Goal: Task Accomplishment & Management: Use online tool/utility

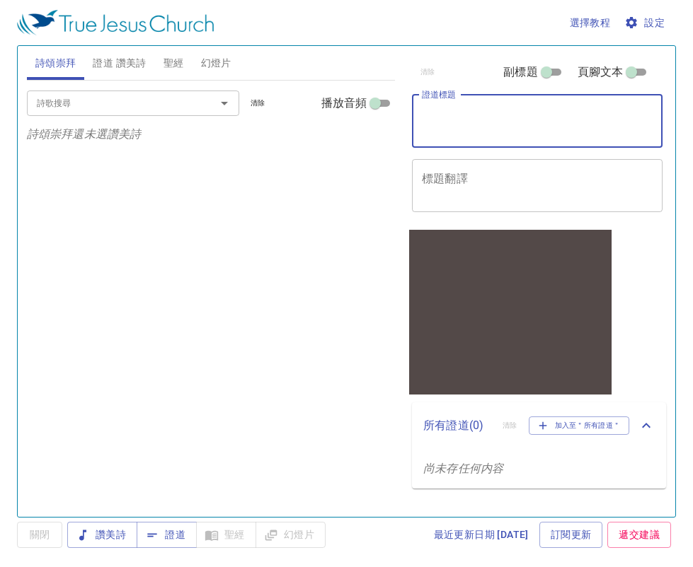
click at [486, 118] on textarea "證道標題" at bounding box center [537, 121] width 231 height 27
paste textarea "r1au-z4rj-usuq-g1wq-f3qt"
type textarea "r"
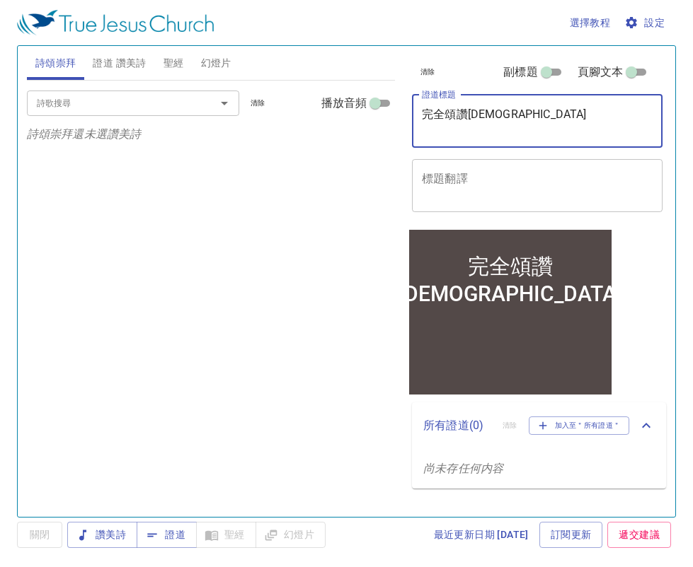
type textarea "完全頌讚[DEMOGRAPHIC_DATA]"
click at [651, 23] on span "設定" at bounding box center [645, 23] width 37 height 18
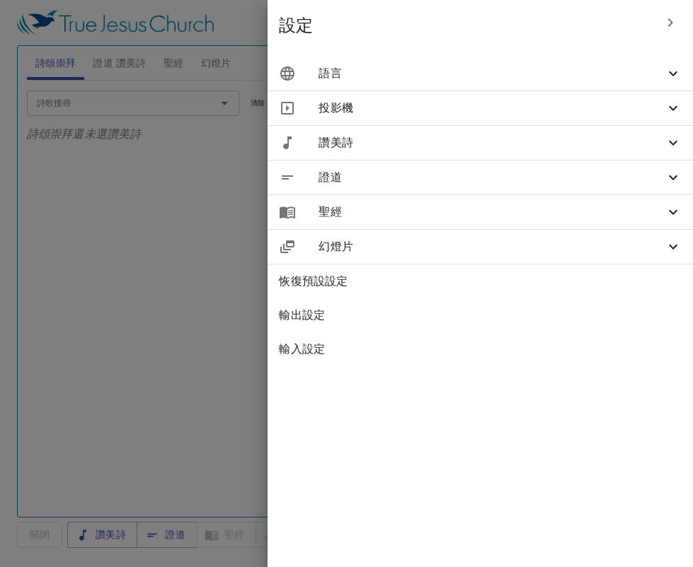
click at [627, 71] on span "語言" at bounding box center [491, 73] width 346 height 17
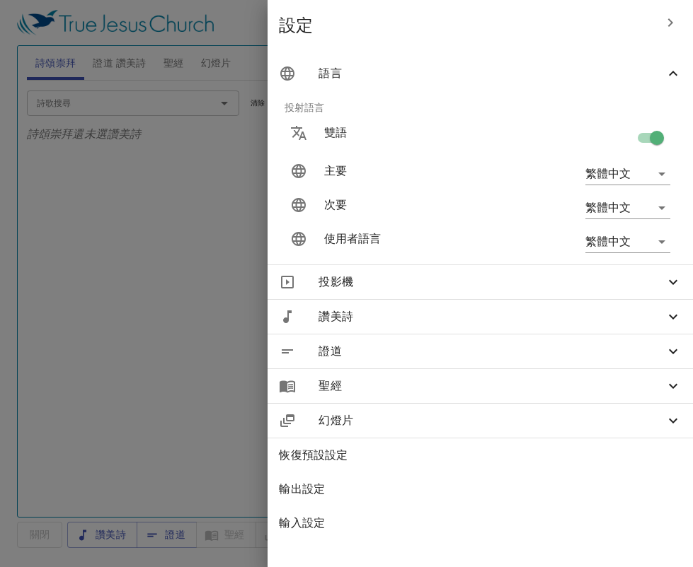
click at [649, 137] on input "checkbox" at bounding box center [656, 140] width 81 height 27
checkbox input "false"
click at [204, 282] on div at bounding box center [346, 283] width 693 height 567
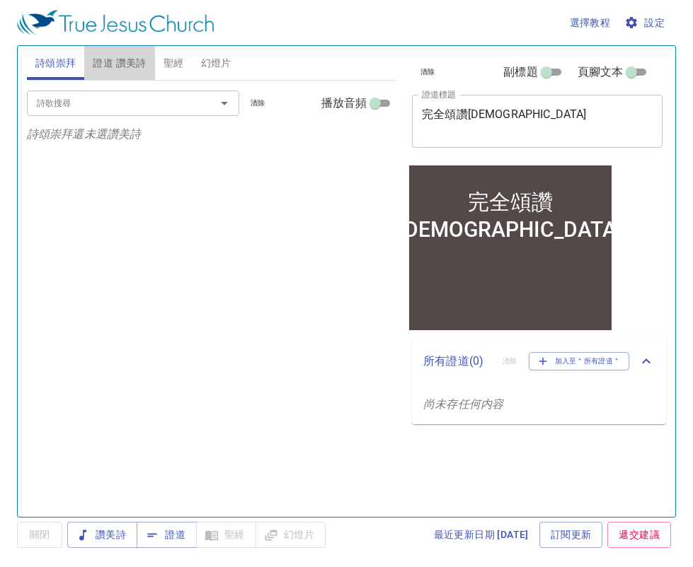
click at [118, 59] on span "證道 讚美詩" at bounding box center [119, 63] width 53 height 18
click at [191, 100] on input "詩歌搜尋" at bounding box center [112, 103] width 162 height 16
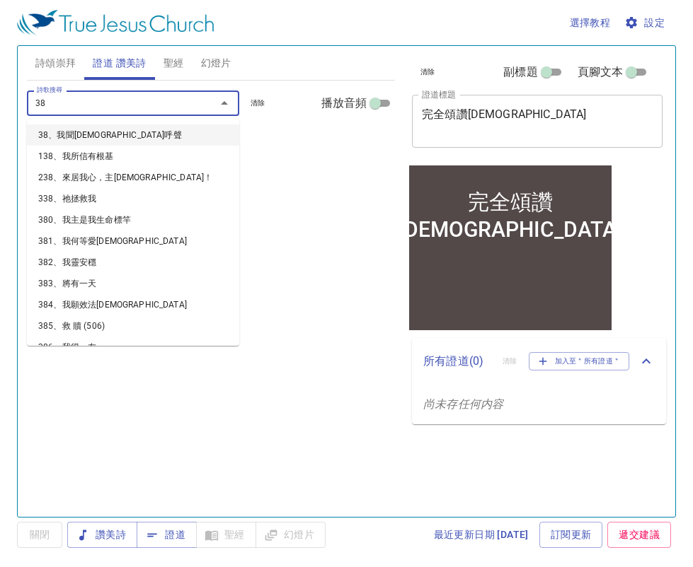
type input "385"
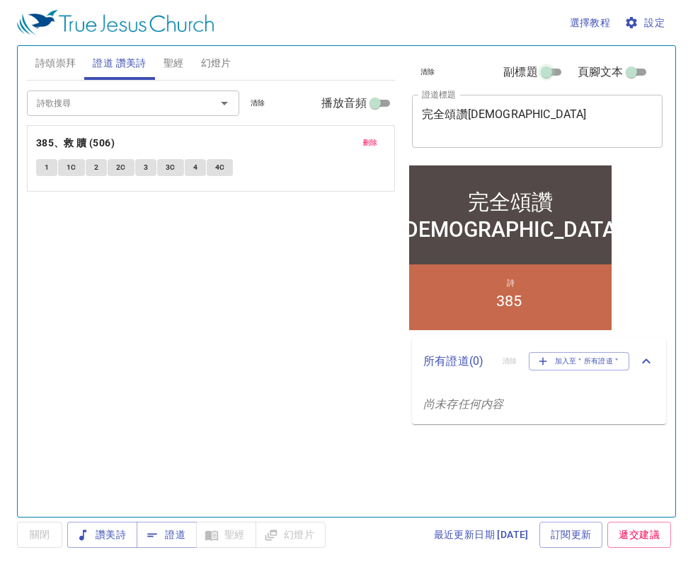
click at [543, 71] on input "副標題" at bounding box center [546, 74] width 51 height 17
checkbox input "true"
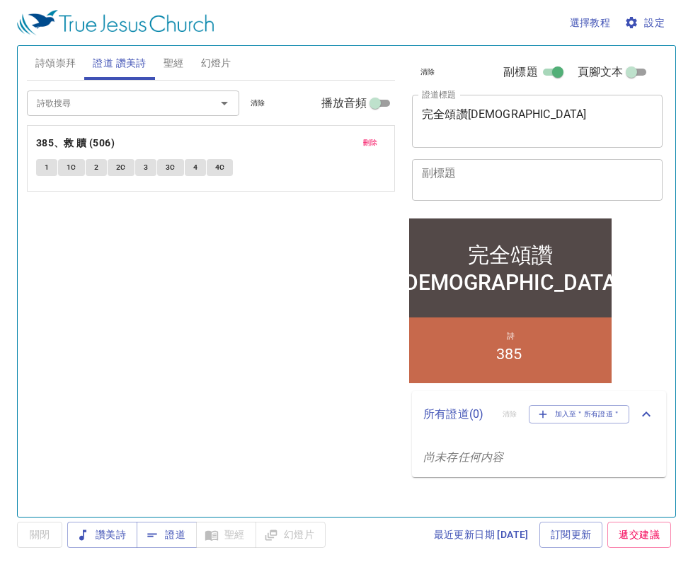
click at [490, 187] on textarea "副標題" at bounding box center [537, 179] width 231 height 27
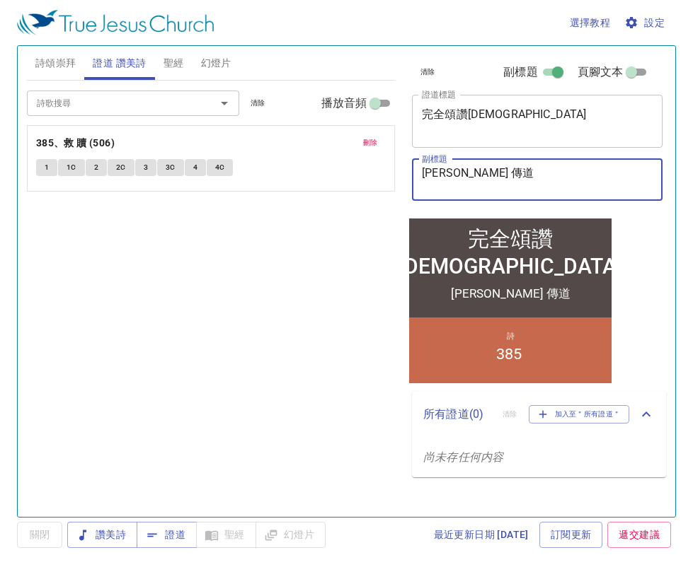
type textarea "[PERSON_NAME] 傳道"
click at [294, 317] on div "詩歌搜尋 詩歌搜尋 清除 播放音頻 刪除 385、救 贖 (506) 1 1C 2 2C 3 3C 4 4C" at bounding box center [211, 293] width 368 height 424
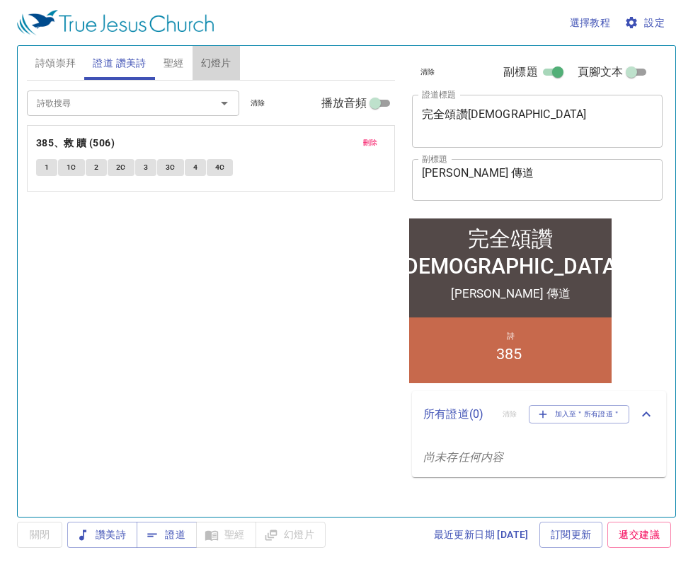
click at [210, 64] on span "幻燈片" at bounding box center [216, 63] width 30 height 18
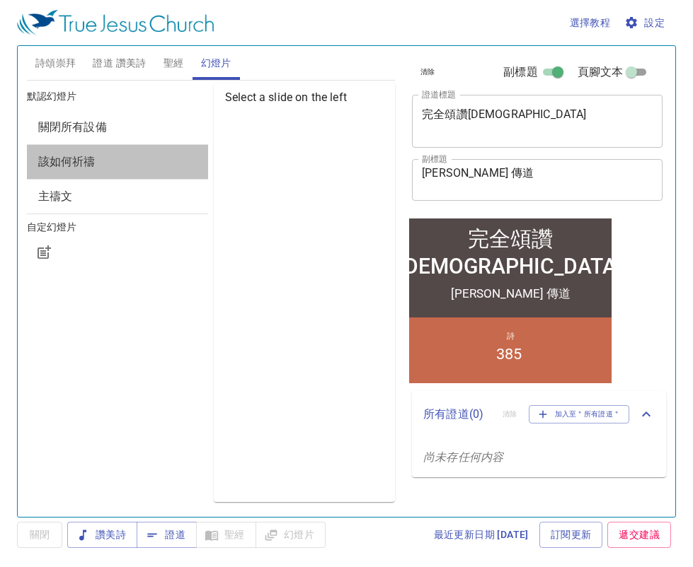
click at [101, 171] on div "該如何祈禱" at bounding box center [117, 162] width 181 height 34
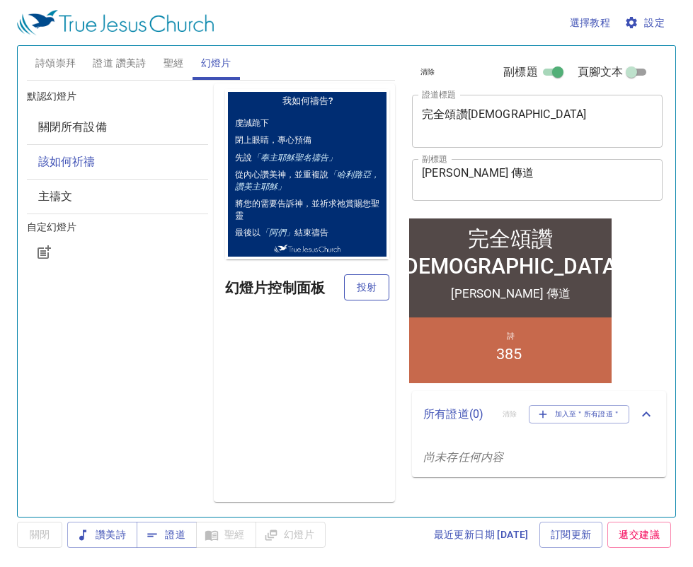
click at [371, 291] on span "投射" at bounding box center [366, 288] width 23 height 18
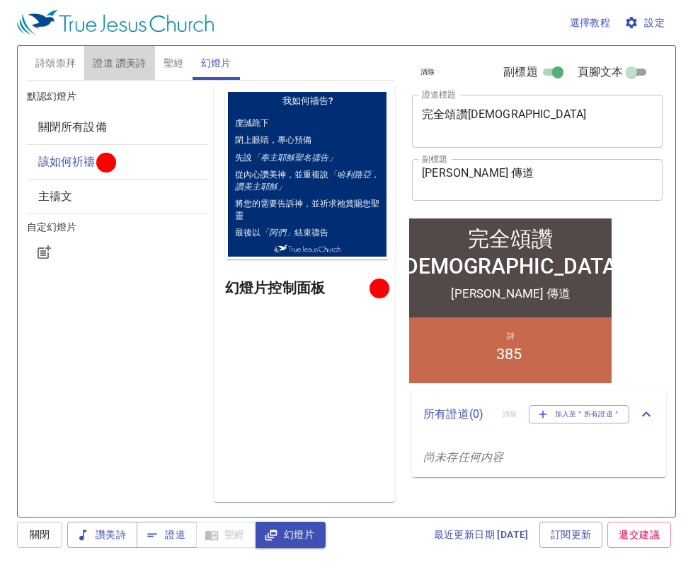
click at [132, 61] on span "證道 讚美詩" at bounding box center [119, 63] width 53 height 18
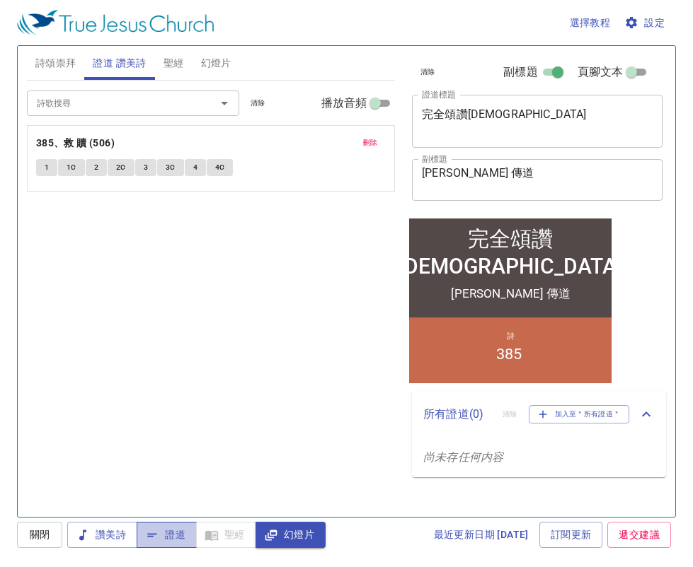
click at [167, 543] on span "證道" at bounding box center [166, 535] width 37 height 18
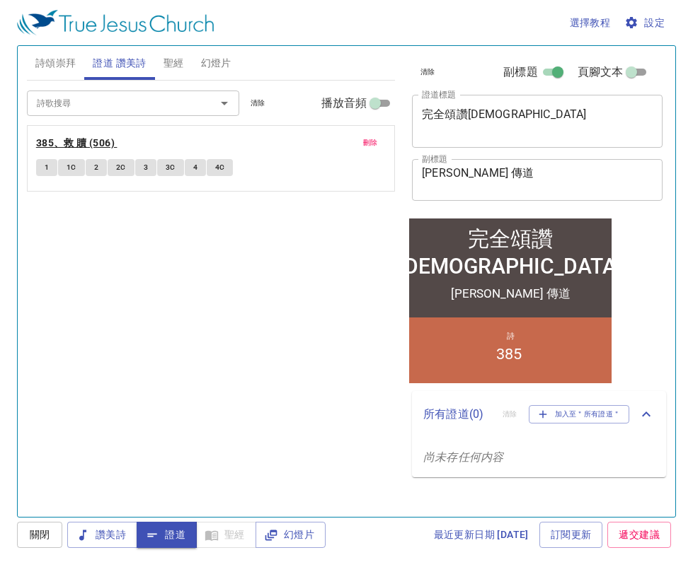
click at [78, 144] on b "385、救 贖 (506)" at bounding box center [75, 143] width 79 height 18
click at [45, 172] on span "1" at bounding box center [47, 167] width 4 height 13
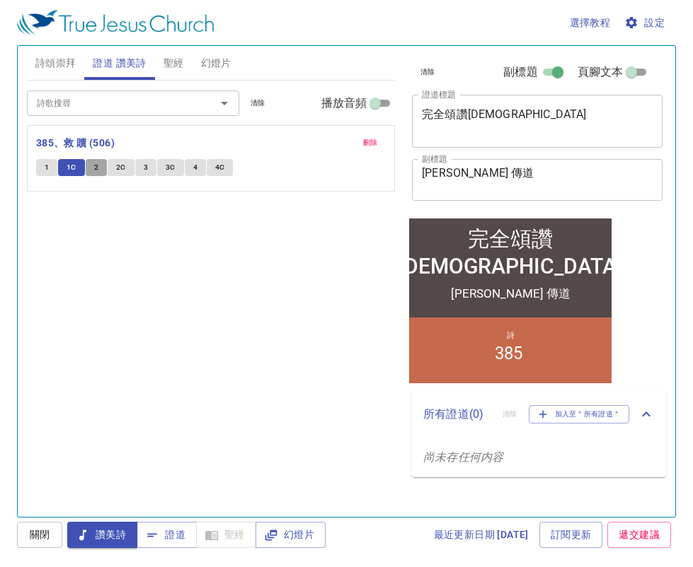
click at [97, 167] on span "2" at bounding box center [96, 167] width 4 height 13
click at [122, 172] on span "2C" at bounding box center [121, 167] width 10 height 13
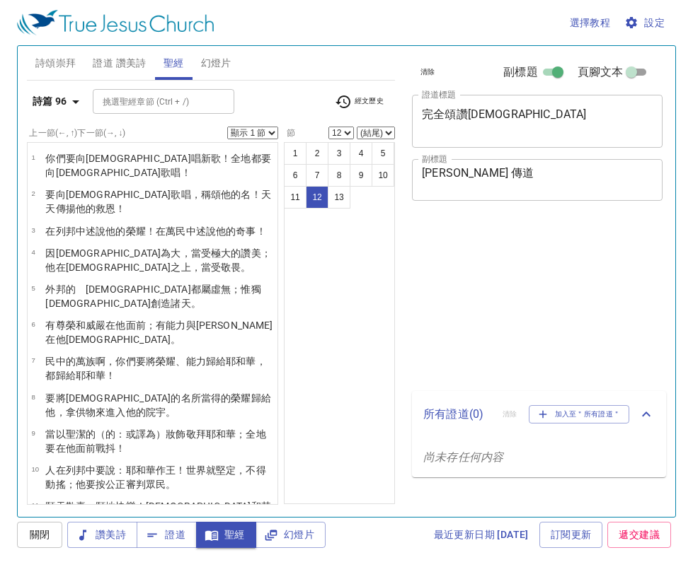
select select "12"
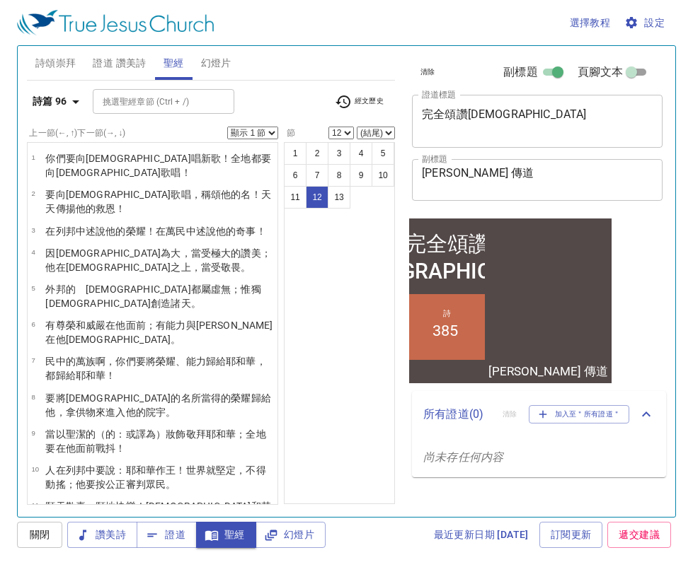
scroll to position [107, 0]
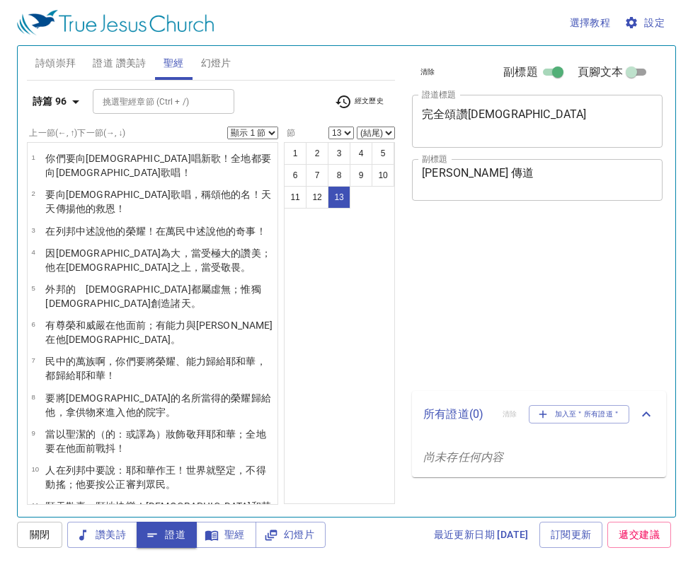
select select "13"
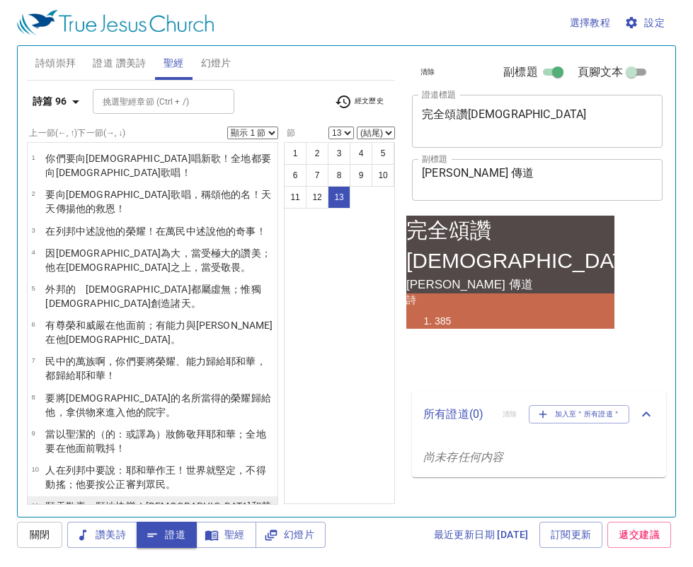
scroll to position [107, 0]
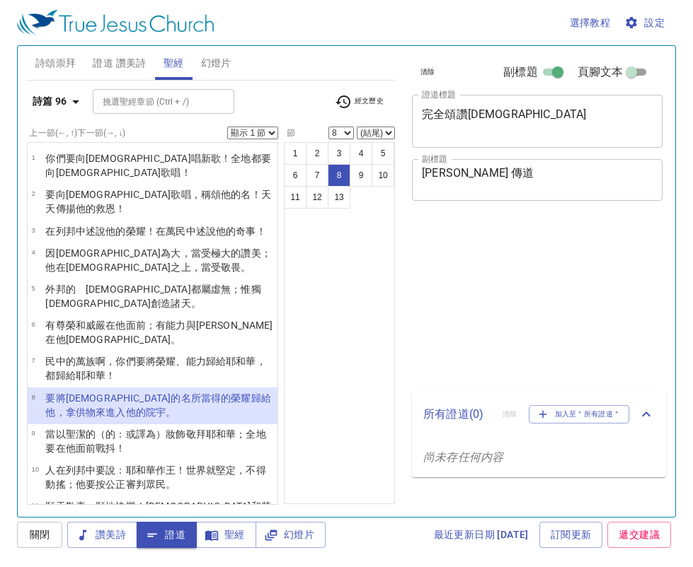
select select "8"
